Goal: Task Accomplishment & Management: Manage account settings

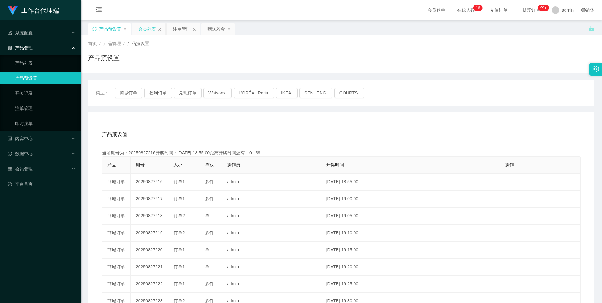
click at [143, 26] on div "会员列表" at bounding box center [147, 29] width 18 height 12
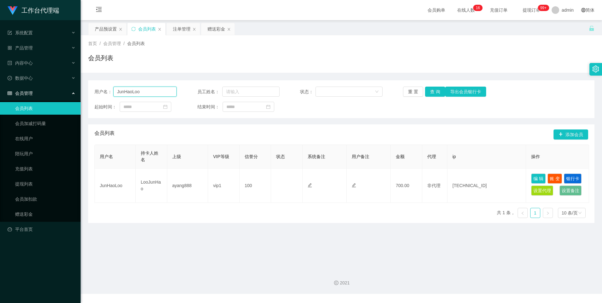
click at [153, 91] on input "JunHaoLoo" at bounding box center [145, 92] width 64 height 10
paste input ": jasminesaw1984"
click at [437, 92] on button "查 询" at bounding box center [435, 92] width 20 height 10
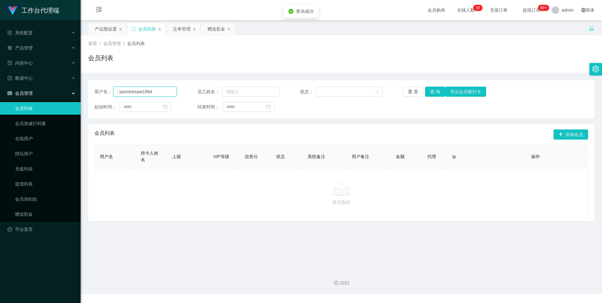
click at [119, 93] on input ": jasminesaw1984" at bounding box center [145, 92] width 64 height 10
type input "jasminesaw1984"
click at [430, 92] on button "查 询" at bounding box center [435, 92] width 20 height 10
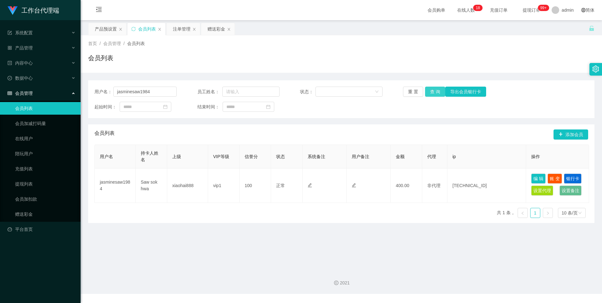
click at [432, 90] on button "查 询" at bounding box center [435, 92] width 20 height 10
click at [432, 90] on div "重 置 查 询 导出会员银行卡" at bounding box center [444, 92] width 82 height 10
click at [432, 90] on button "查 询" at bounding box center [438, 92] width 27 height 10
click at [432, 90] on div "重 置 查 询 导出会员银行卡" at bounding box center [444, 92] width 82 height 10
click at [432, 90] on button "查 询" at bounding box center [438, 92] width 27 height 10
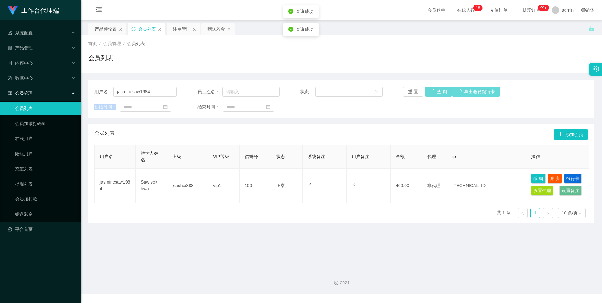
click at [432, 90] on div "重 置 查 询 导出会员银行卡" at bounding box center [444, 92] width 82 height 10
click at [432, 90] on button "查 询" at bounding box center [438, 92] width 27 height 10
drag, startPoint x: 182, startPoint y: 27, endPoint x: 193, endPoint y: 42, distance: 18.1
click at [182, 27] on div "注单管理" at bounding box center [182, 29] width 18 height 12
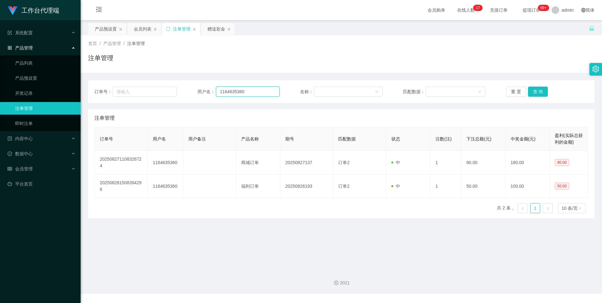
click at [252, 92] on input "1164635360" at bounding box center [248, 92] width 64 height 10
paste input ": jasminesaw1984"
click at [221, 92] on input ": jasminesaw1984" at bounding box center [248, 92] width 64 height 10
type input "jasminesaw1984"
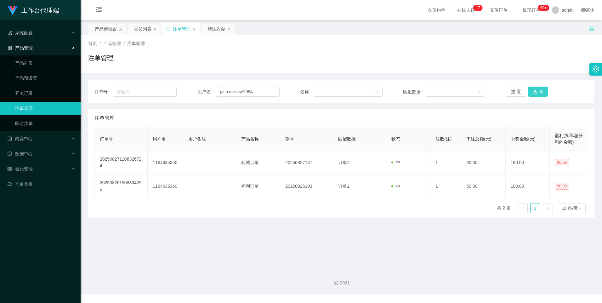
click at [544, 90] on button "查 询" at bounding box center [538, 92] width 20 height 10
click at [141, 30] on div "会员列表" at bounding box center [143, 29] width 18 height 12
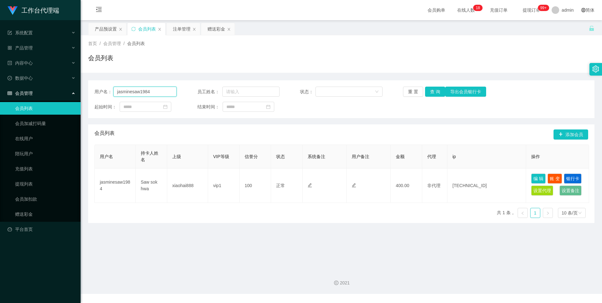
click at [156, 92] on input "jasminesaw1984" at bounding box center [145, 92] width 64 height 10
paste input "Shinechong"
type input "Shinechong"
click at [434, 93] on button "查 询" at bounding box center [435, 92] width 20 height 10
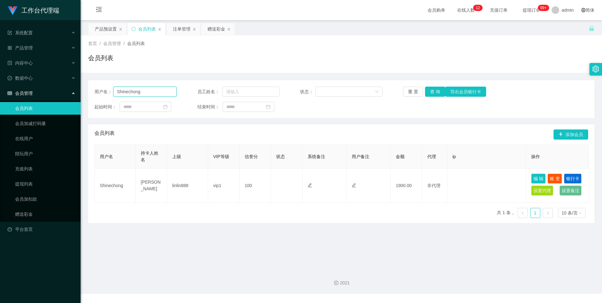
click at [148, 93] on input "Shinechong" at bounding box center [145, 92] width 64 height 10
click at [202, 229] on main "关闭左侧 关闭右侧 关闭其它 刷新页面 产品预设置 会员列表 注单管理 赠送彩金 首页 / 会员管理 / 会员列表 / 会员列表 用户名： Shinechon…" at bounding box center [341, 142] width 521 height 244
click at [150, 91] on input "Shinechong" at bounding box center [145, 92] width 64 height 10
type input "v"
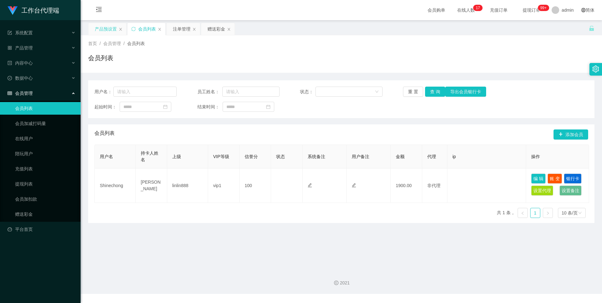
click at [111, 26] on div "产品预设置" at bounding box center [106, 29] width 22 height 12
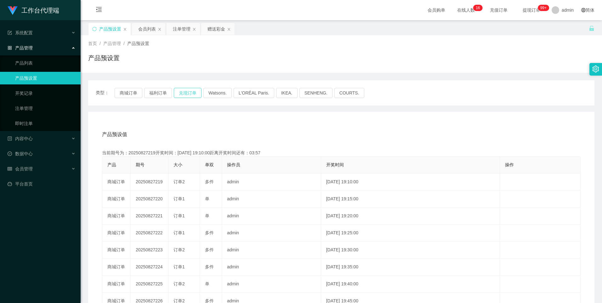
click at [183, 90] on button "兑现订单" at bounding box center [188, 93] width 28 height 10
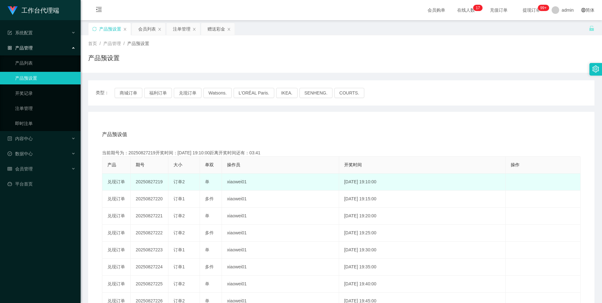
click at [144, 181] on td "20250827219" at bounding box center [150, 181] width 38 height 17
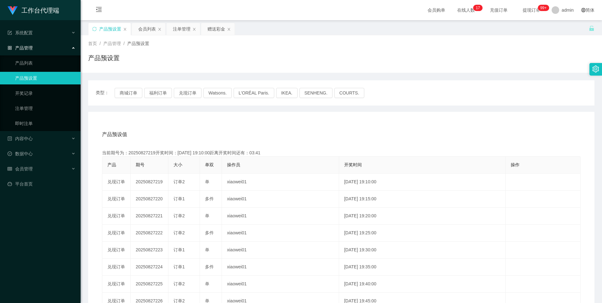
copy td "20250827219"
click at [191, 94] on button "兑现订单" at bounding box center [188, 93] width 28 height 10
click at [178, 28] on div "注单管理" at bounding box center [182, 29] width 18 height 12
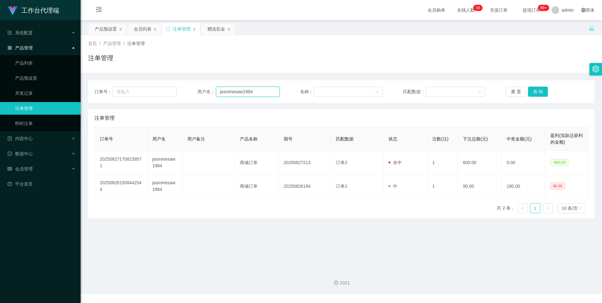
click at [272, 92] on input "jasminesaw1984" at bounding box center [248, 92] width 64 height 10
paste input "Shinechong"
type input "Shinechong"
click at [535, 90] on button "查 询" at bounding box center [538, 92] width 20 height 10
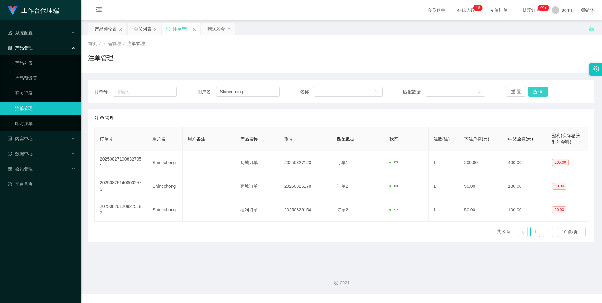
click at [535, 90] on button "查 询" at bounding box center [538, 92] width 20 height 10
click at [534, 91] on button "查 询" at bounding box center [538, 92] width 20 height 10
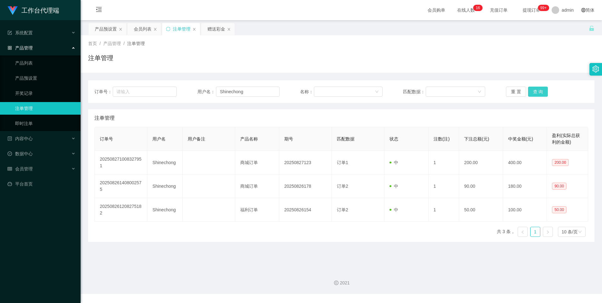
click at [534, 91] on button "查 询" at bounding box center [538, 92] width 20 height 10
click at [534, 91] on div "重 置 查 询" at bounding box center [547, 92] width 82 height 10
click at [534, 91] on button "查 询" at bounding box center [538, 92] width 20 height 10
click at [534, 91] on div "重 置 查 询" at bounding box center [547, 92] width 82 height 10
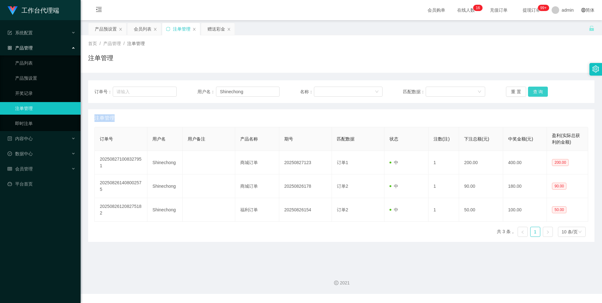
click at [534, 91] on button "查 询" at bounding box center [538, 92] width 20 height 10
click at [534, 91] on button "查 询" at bounding box center [541, 92] width 27 height 10
click at [534, 91] on div "重 置 查 询" at bounding box center [547, 92] width 82 height 10
click at [534, 91] on button "查 询" at bounding box center [538, 92] width 20 height 10
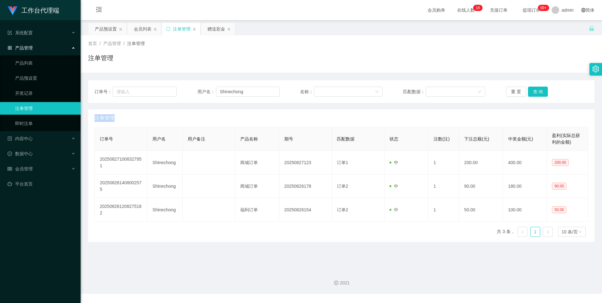
click at [534, 91] on div "重 置 查 询" at bounding box center [547, 92] width 82 height 10
click at [534, 91] on button "查 询" at bounding box center [538, 92] width 20 height 10
click at [534, 91] on div "重 置 查 询" at bounding box center [547, 92] width 82 height 10
click at [534, 91] on button "查 询" at bounding box center [538, 92] width 20 height 10
click at [534, 91] on div "重 置 查 询" at bounding box center [547, 92] width 82 height 10
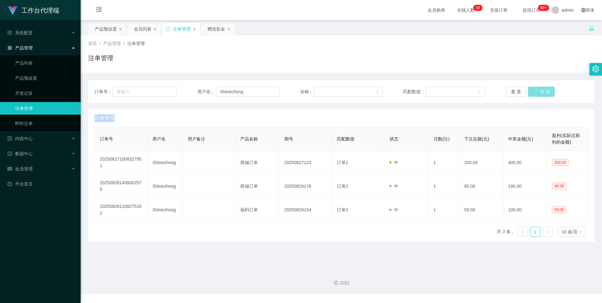
click at [534, 91] on button "查 询" at bounding box center [541, 92] width 27 height 10
click at [534, 91] on div "重 置 查 询" at bounding box center [547, 92] width 82 height 10
click at [534, 91] on button "查 询" at bounding box center [541, 92] width 27 height 10
click at [534, 91] on div "重 置 查 询" at bounding box center [547, 92] width 82 height 10
click at [534, 91] on button "查 询" at bounding box center [541, 92] width 27 height 10
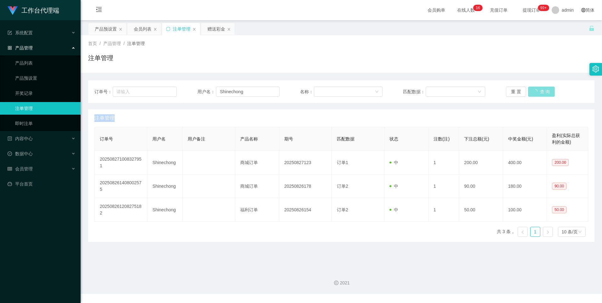
click at [534, 91] on div "重 置 查 询" at bounding box center [547, 92] width 82 height 10
click at [534, 91] on button "查 询" at bounding box center [538, 92] width 20 height 10
click at [534, 91] on div "重 置 查 询" at bounding box center [547, 92] width 82 height 10
click at [534, 91] on button "查 询" at bounding box center [538, 92] width 20 height 10
click at [534, 91] on div "重 置 查 询" at bounding box center [547, 92] width 82 height 10
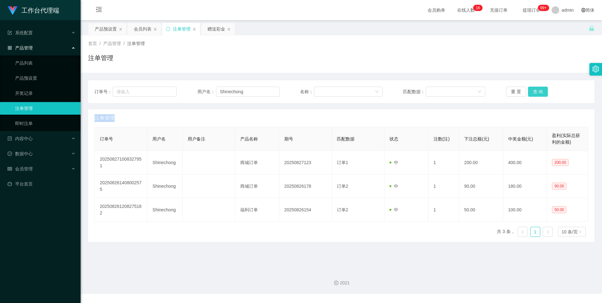
click at [534, 91] on button "查 询" at bounding box center [538, 92] width 20 height 10
click at [534, 91] on div "重 置 查 询" at bounding box center [547, 92] width 82 height 10
click at [534, 91] on button "查 询" at bounding box center [538, 92] width 20 height 10
click at [534, 91] on div "重 置 查 询" at bounding box center [547, 92] width 82 height 10
click at [534, 91] on button "查 询" at bounding box center [538, 92] width 20 height 10
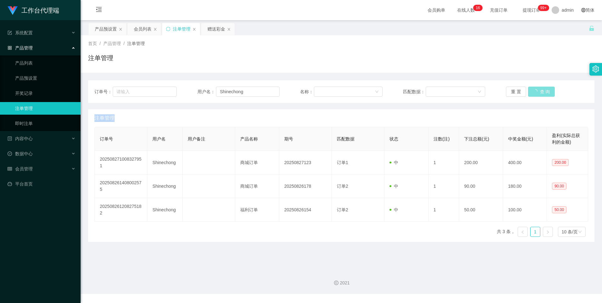
click at [534, 91] on div "重 置 查 询" at bounding box center [547, 92] width 82 height 10
click at [534, 91] on button "查 询" at bounding box center [541, 92] width 27 height 10
click at [534, 91] on div "重 置 查 询" at bounding box center [547, 92] width 82 height 10
click at [534, 91] on button "查 询" at bounding box center [538, 92] width 20 height 10
click at [534, 91] on div "重 置 查 询" at bounding box center [547, 92] width 82 height 10
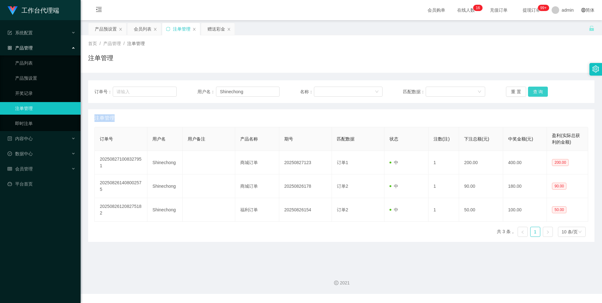
click at [534, 91] on button "查 询" at bounding box center [538, 92] width 20 height 10
click at [534, 91] on div "重 置 查 询" at bounding box center [547, 92] width 82 height 10
click at [534, 91] on button "查 询" at bounding box center [538, 92] width 20 height 10
click at [534, 91] on div "重 置 查 询" at bounding box center [547, 92] width 82 height 10
click at [534, 91] on button "查 询" at bounding box center [538, 92] width 20 height 10
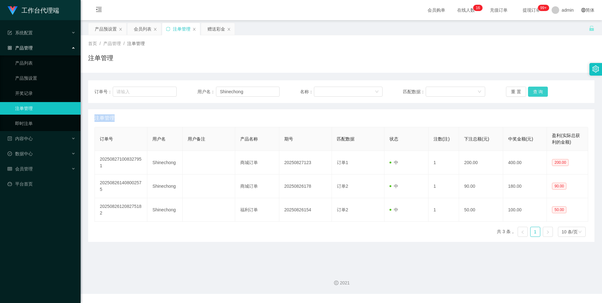
click at [534, 91] on div "重 置 查 询" at bounding box center [547, 92] width 82 height 10
click at [534, 91] on button "查 询" at bounding box center [538, 92] width 20 height 10
click at [534, 91] on div "重 置 查 询" at bounding box center [547, 92] width 82 height 10
click at [534, 91] on button "查 询" at bounding box center [541, 92] width 27 height 10
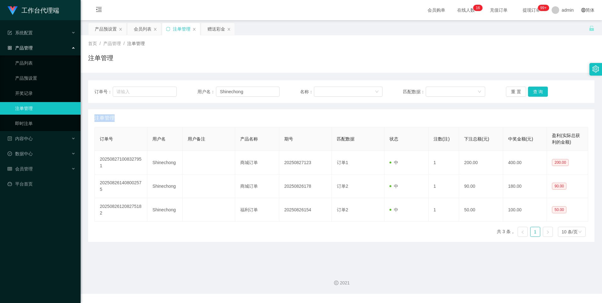
click at [534, 91] on div "重 置 查 询" at bounding box center [547, 92] width 82 height 10
drag, startPoint x: 534, startPoint y: 91, endPoint x: 536, endPoint y: 87, distance: 5.1
click at [534, 91] on button "查 询" at bounding box center [538, 92] width 20 height 10
click at [532, 91] on button "查 询" at bounding box center [538, 92] width 20 height 10
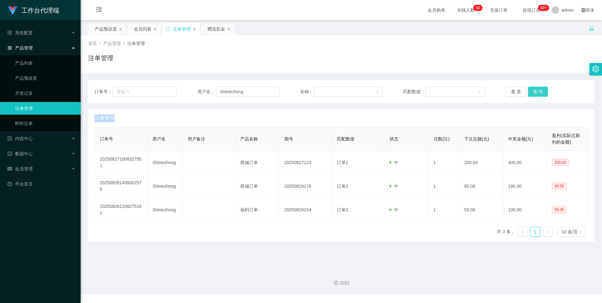
click at [532, 91] on div "重 置 查 询" at bounding box center [547, 92] width 82 height 10
click at [259, 92] on input "Shinechong" at bounding box center [248, 92] width 64 height 10
click at [538, 92] on button "查 询" at bounding box center [538, 92] width 20 height 10
click at [539, 92] on button "查 询" at bounding box center [538, 92] width 20 height 10
click at [539, 92] on div "重 置 查 询" at bounding box center [547, 92] width 82 height 10
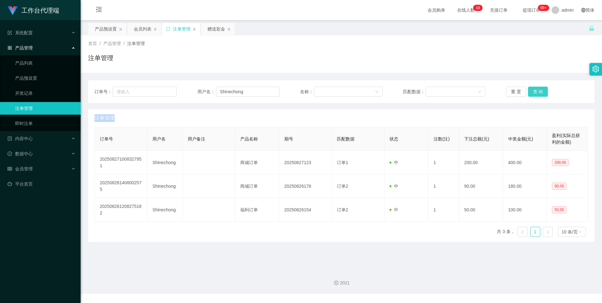
click at [539, 92] on button "查 询" at bounding box center [538, 92] width 20 height 10
drag, startPoint x: 107, startPoint y: 27, endPoint x: 130, endPoint y: 55, distance: 36.5
click at [107, 27] on div "产品预设置" at bounding box center [106, 29] width 22 height 12
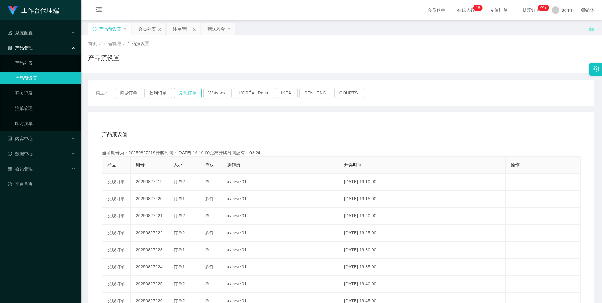
click at [185, 90] on button "兑现订单" at bounding box center [188, 93] width 28 height 10
click at [177, 28] on div "注单管理" at bounding box center [182, 29] width 18 height 12
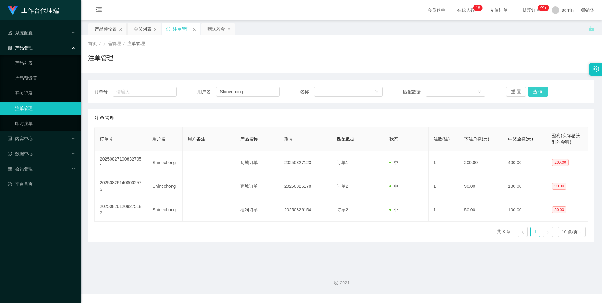
click at [535, 92] on button "查 询" at bounding box center [538, 92] width 20 height 10
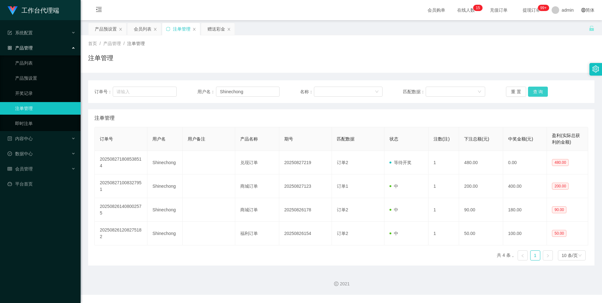
click at [534, 88] on button "查 询" at bounding box center [538, 92] width 20 height 10
click at [533, 92] on button "查 询" at bounding box center [538, 92] width 20 height 10
click at [140, 30] on div "会员列表" at bounding box center [143, 29] width 18 height 12
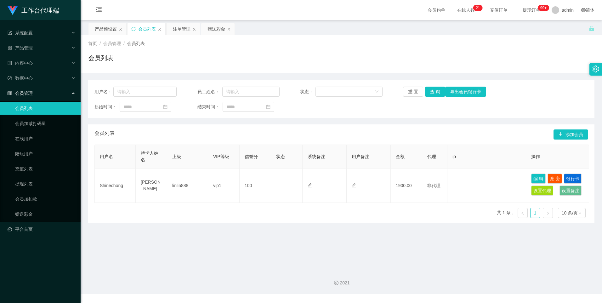
click at [180, 27] on div "注单管理" at bounding box center [182, 29] width 18 height 12
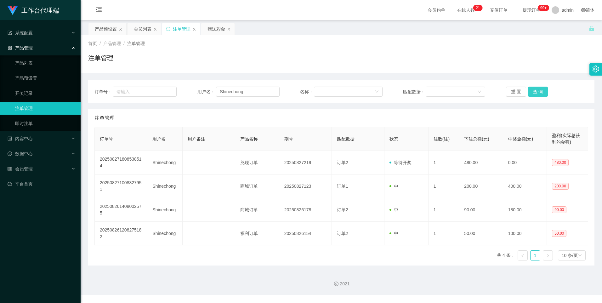
click at [533, 91] on button "查 询" at bounding box center [538, 92] width 20 height 10
click at [535, 94] on button "查 询" at bounding box center [538, 92] width 20 height 10
click at [263, 89] on input "Shinechong" at bounding box center [248, 92] width 64 height 10
drag, startPoint x: 139, startPoint y: 28, endPoint x: 143, endPoint y: 40, distance: 12.8
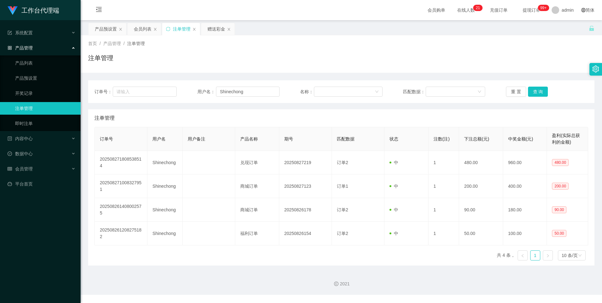
click at [139, 28] on div "会员列表" at bounding box center [143, 29] width 18 height 12
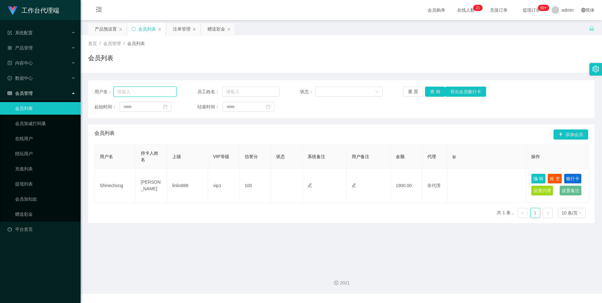
drag, startPoint x: 164, startPoint y: 91, endPoint x: 202, endPoint y: 93, distance: 38.4
click at [164, 91] on input "text" at bounding box center [145, 92] width 64 height 10
click at [237, 91] on input "text" at bounding box center [250, 92] width 57 height 10
click at [145, 92] on input "text" at bounding box center [145, 92] width 64 height 10
paste input "Shinechong"
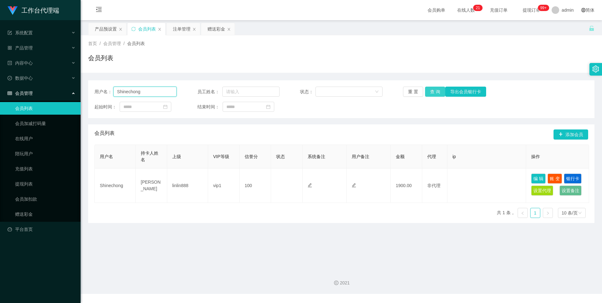
type input "Shinechong"
drag, startPoint x: 433, startPoint y: 93, endPoint x: 433, endPoint y: 96, distance: 3.5
click at [433, 93] on button "查 询" at bounding box center [435, 92] width 20 height 10
